Goal: Information Seeking & Learning: Learn about a topic

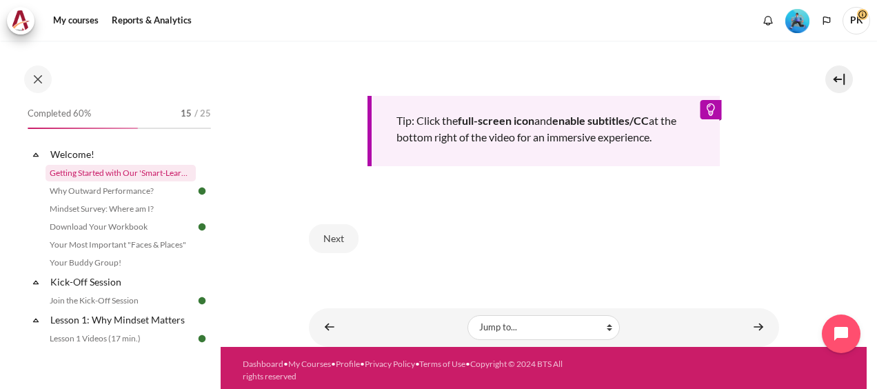
click at [152, 181] on link "Getting Started with Our 'Smart-Learning' Platform" at bounding box center [121, 173] width 150 height 17
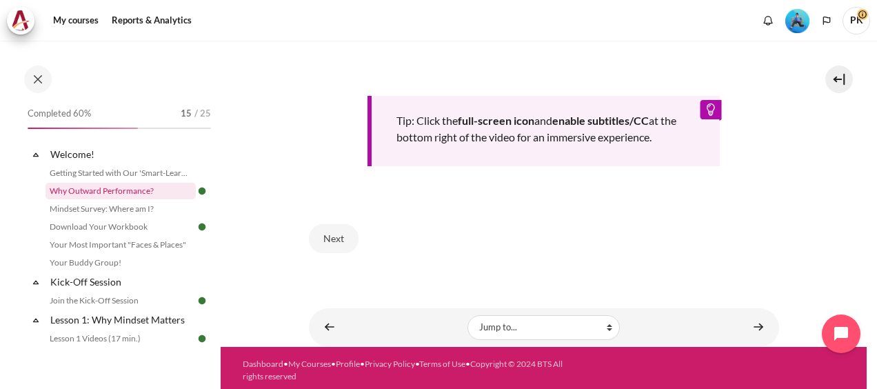
click at [145, 190] on link "Why Outward Performance?" at bounding box center [121, 191] width 150 height 17
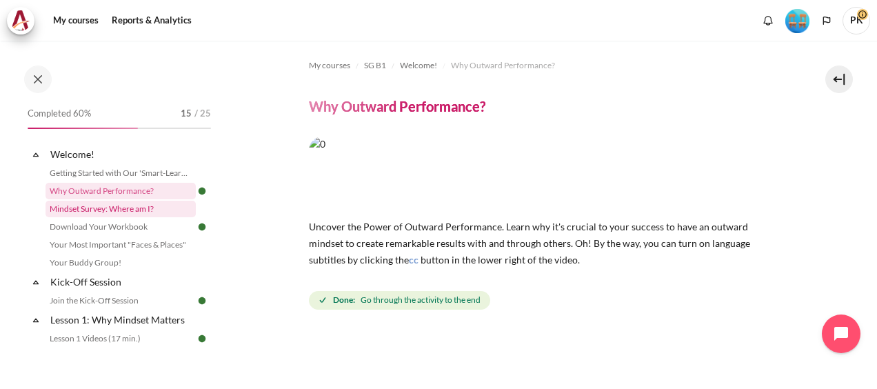
click at [97, 203] on link "Mindset Survey: Where am I?" at bounding box center [121, 209] width 150 height 17
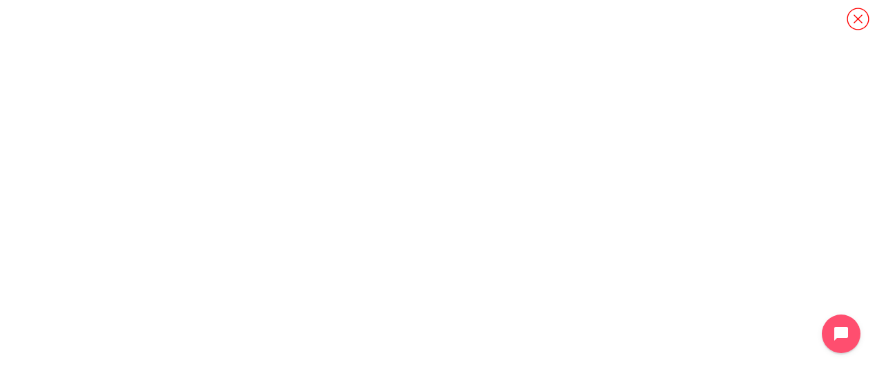
click at [855, 11] on icon "Content" at bounding box center [858, 19] width 24 height 24
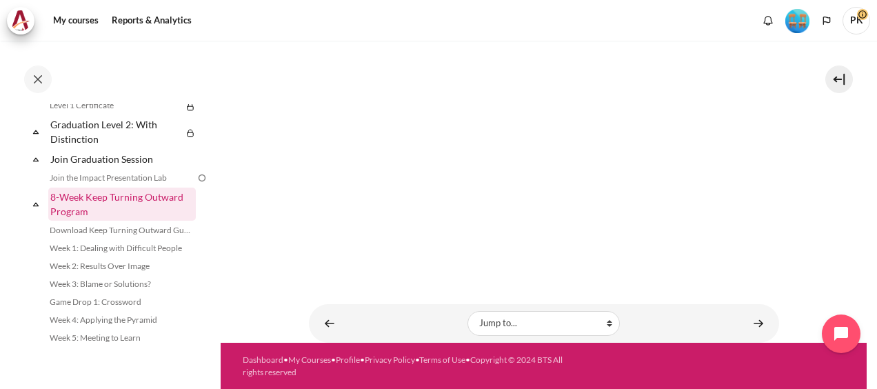
scroll to position [1462, 0]
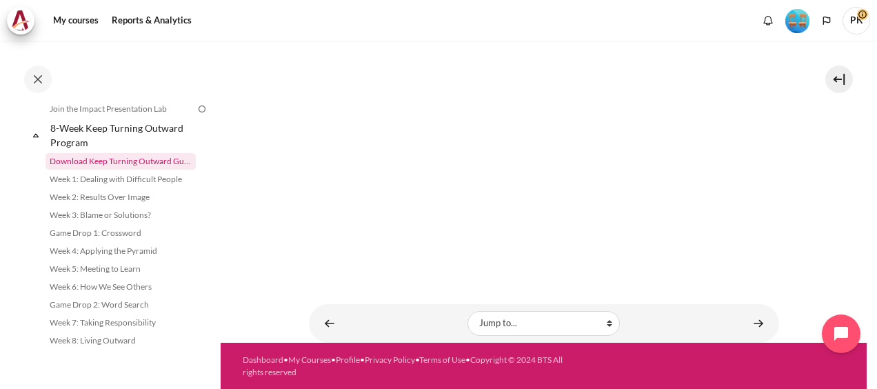
click at [135, 160] on link "Download Keep Turning Outward Guide" at bounding box center [121, 161] width 150 height 17
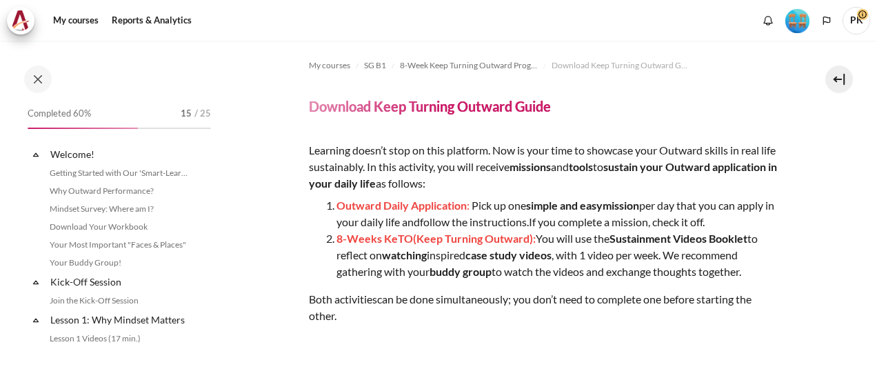
scroll to position [1397, 0]
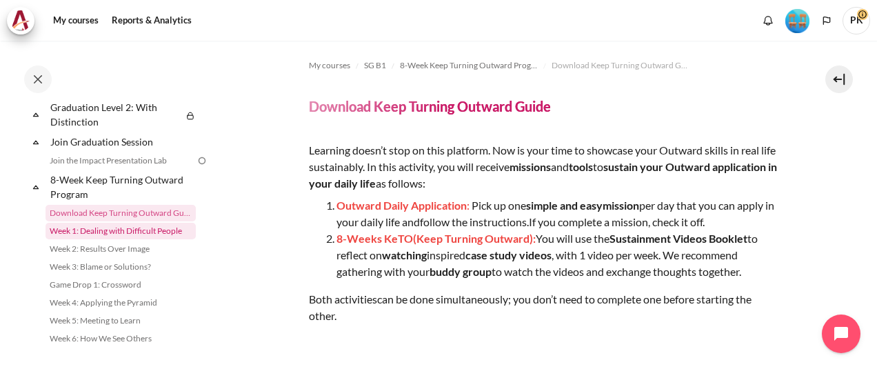
click at [142, 239] on link "Week 1: Dealing with Difficult People" at bounding box center [121, 231] width 150 height 17
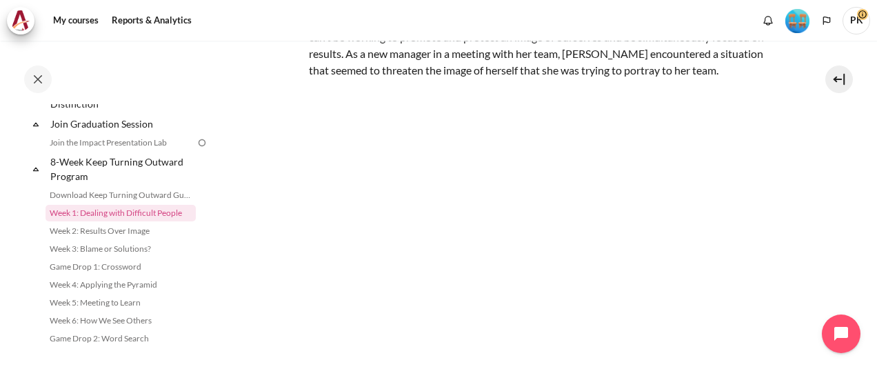
scroll to position [226, 0]
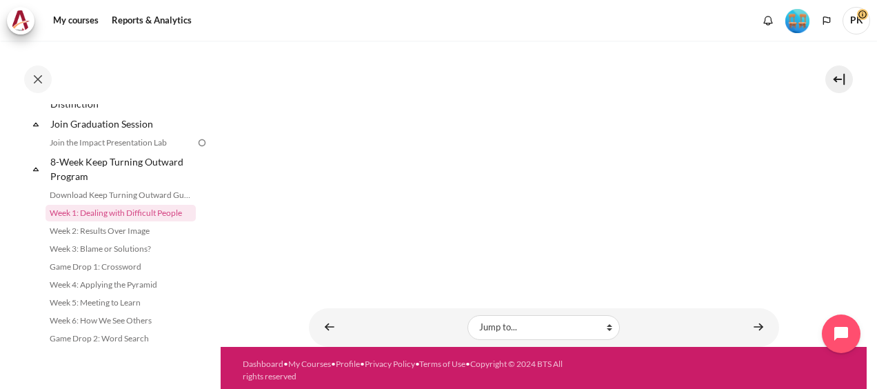
click at [807, 212] on section "My courses SG B1 8-Week Keep Turning Outward Program Week 1: Dealing with Diffi…" at bounding box center [544, 80] width 646 height 533
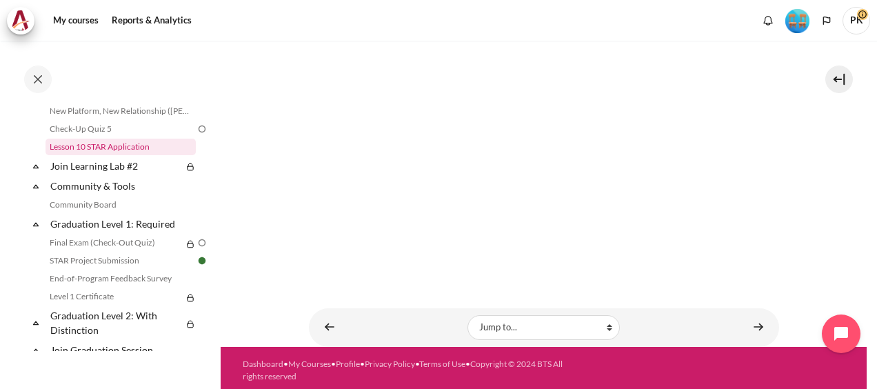
scroll to position [1208, 0]
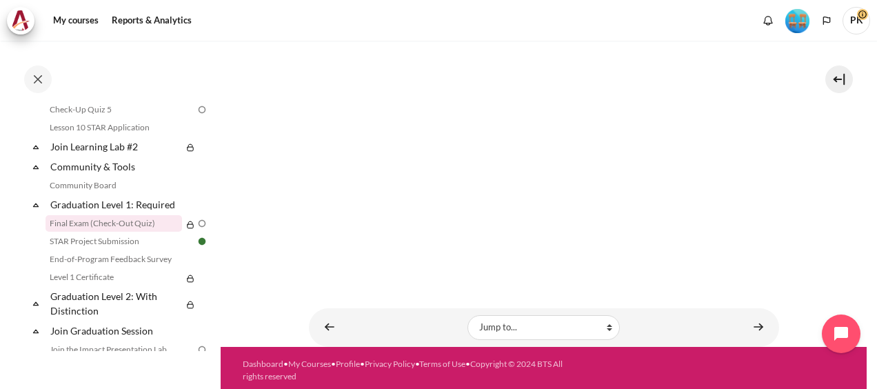
click at [116, 232] on link "Final Exam (Check-Out Quiz)" at bounding box center [114, 223] width 137 height 17
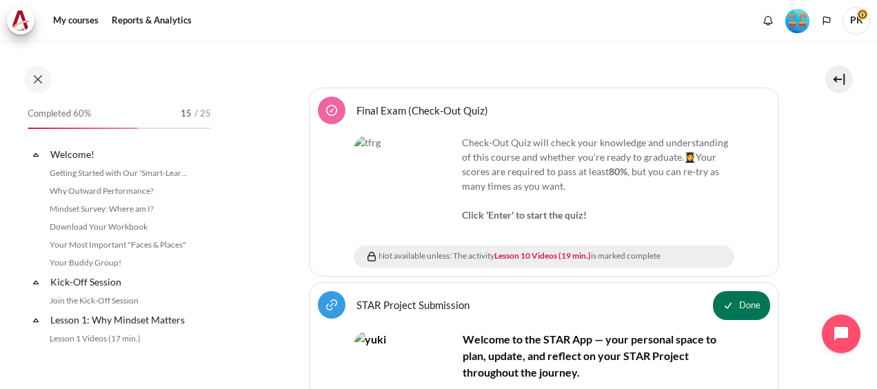
scroll to position [1218, 0]
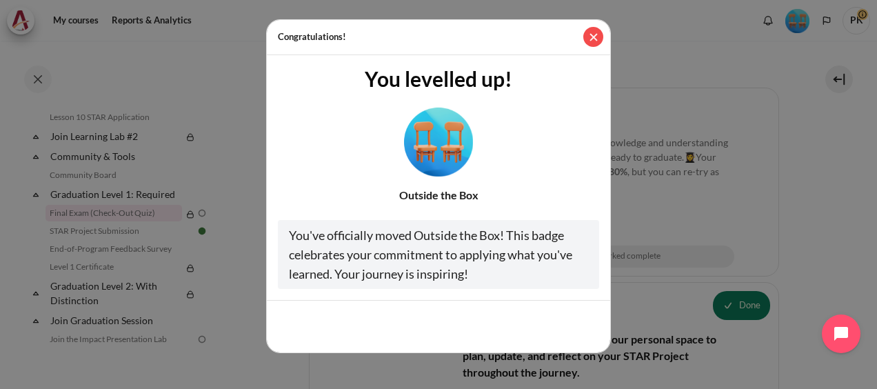
click at [590, 34] on button "Close" at bounding box center [594, 37] width 20 height 20
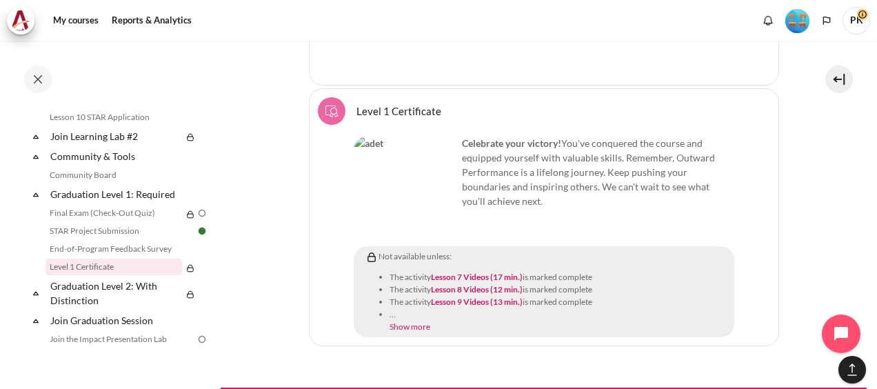
scroll to position [1762, 0]
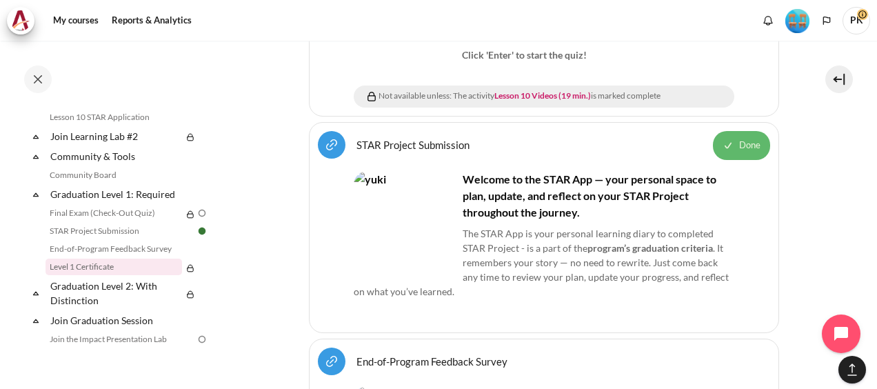
click at [742, 139] on span "Done" at bounding box center [749, 146] width 21 height 14
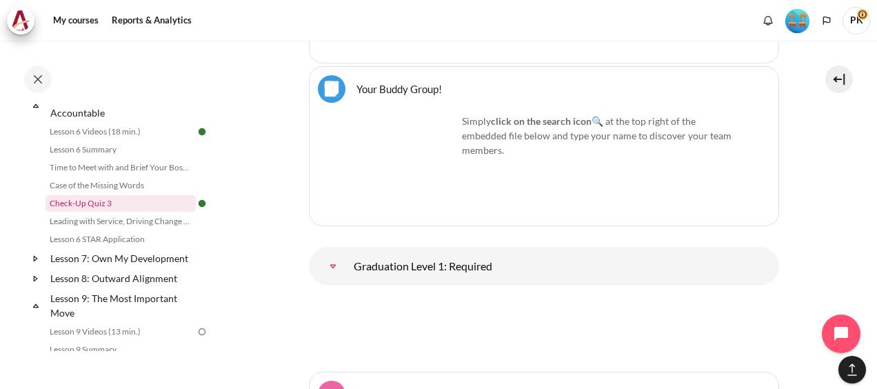
scroll to position [666, 0]
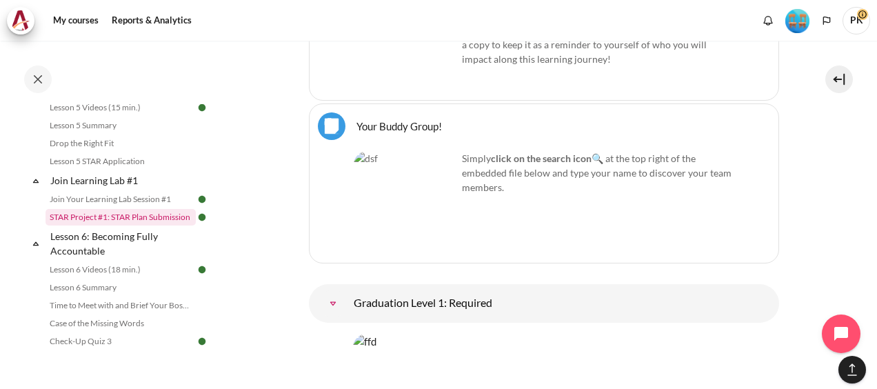
click at [87, 226] on link "STAR Project #1: STAR Plan Submission" at bounding box center [121, 217] width 150 height 17
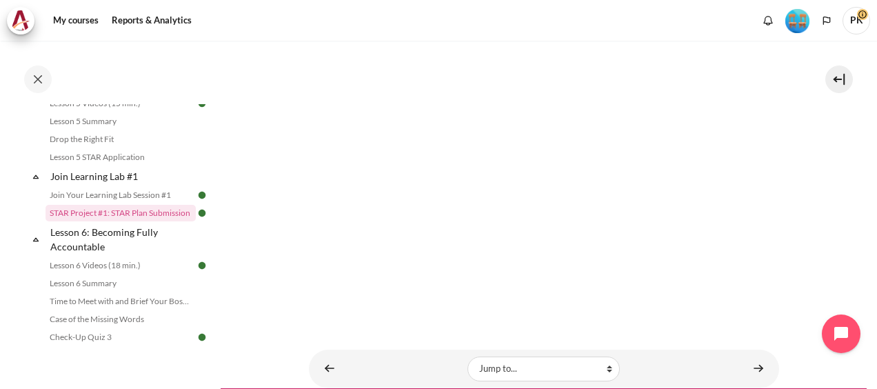
scroll to position [571, 0]
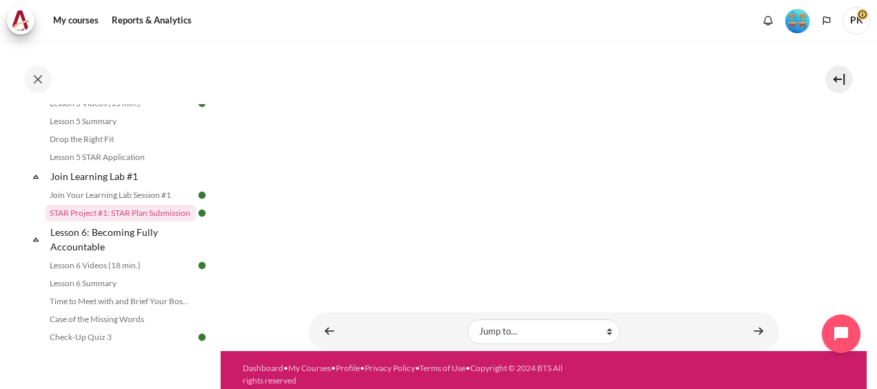
click at [530, 199] on img "Content" at bounding box center [544, 120] width 470 height 265
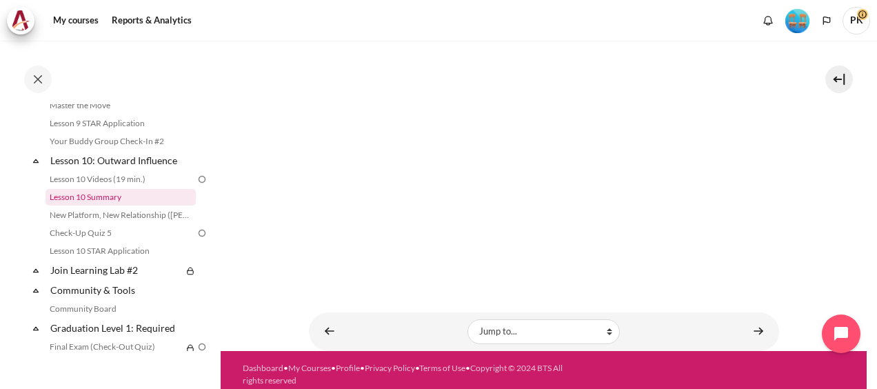
scroll to position [1222, 0]
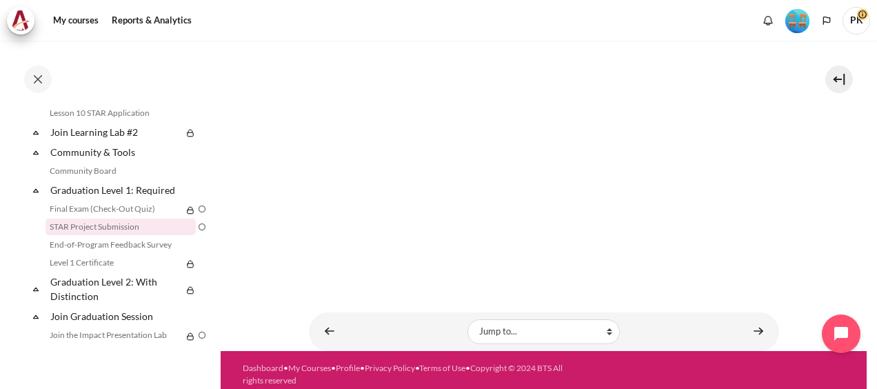
click at [129, 235] on link "STAR Project Submission" at bounding box center [121, 227] width 150 height 17
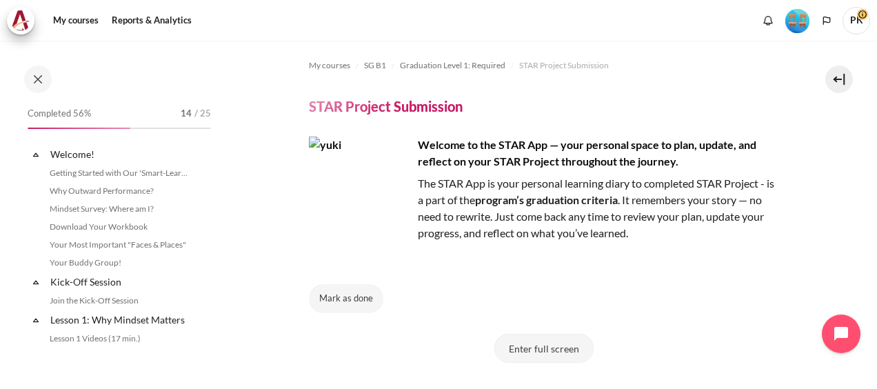
scroll to position [1236, 0]
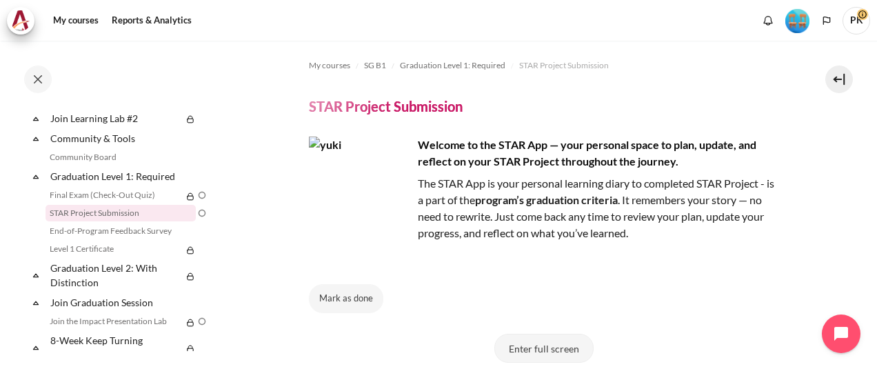
click at [545, 346] on button "Enter full screen" at bounding box center [544, 348] width 99 height 29
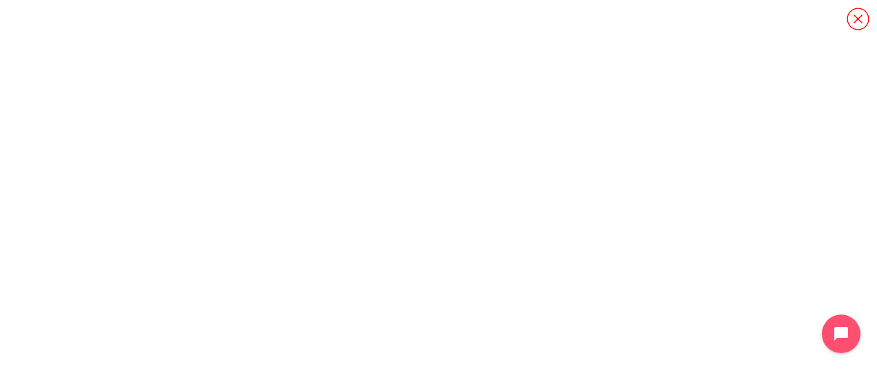
click at [859, 16] on icon "Content" at bounding box center [858, 19] width 24 height 24
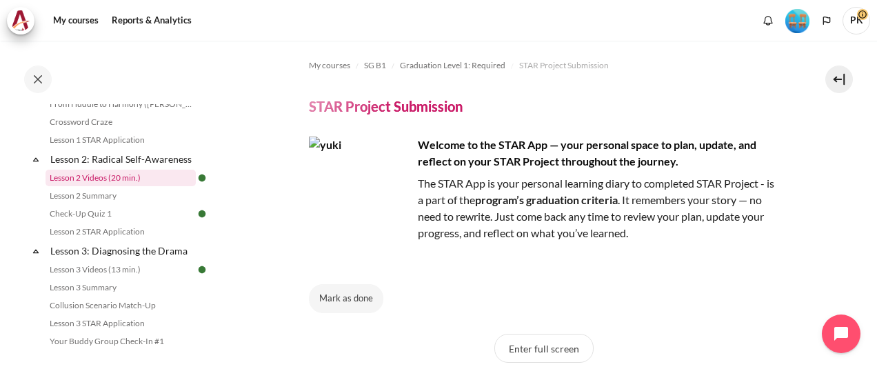
scroll to position [0, 0]
